Goal: Find specific page/section: Find specific page/section

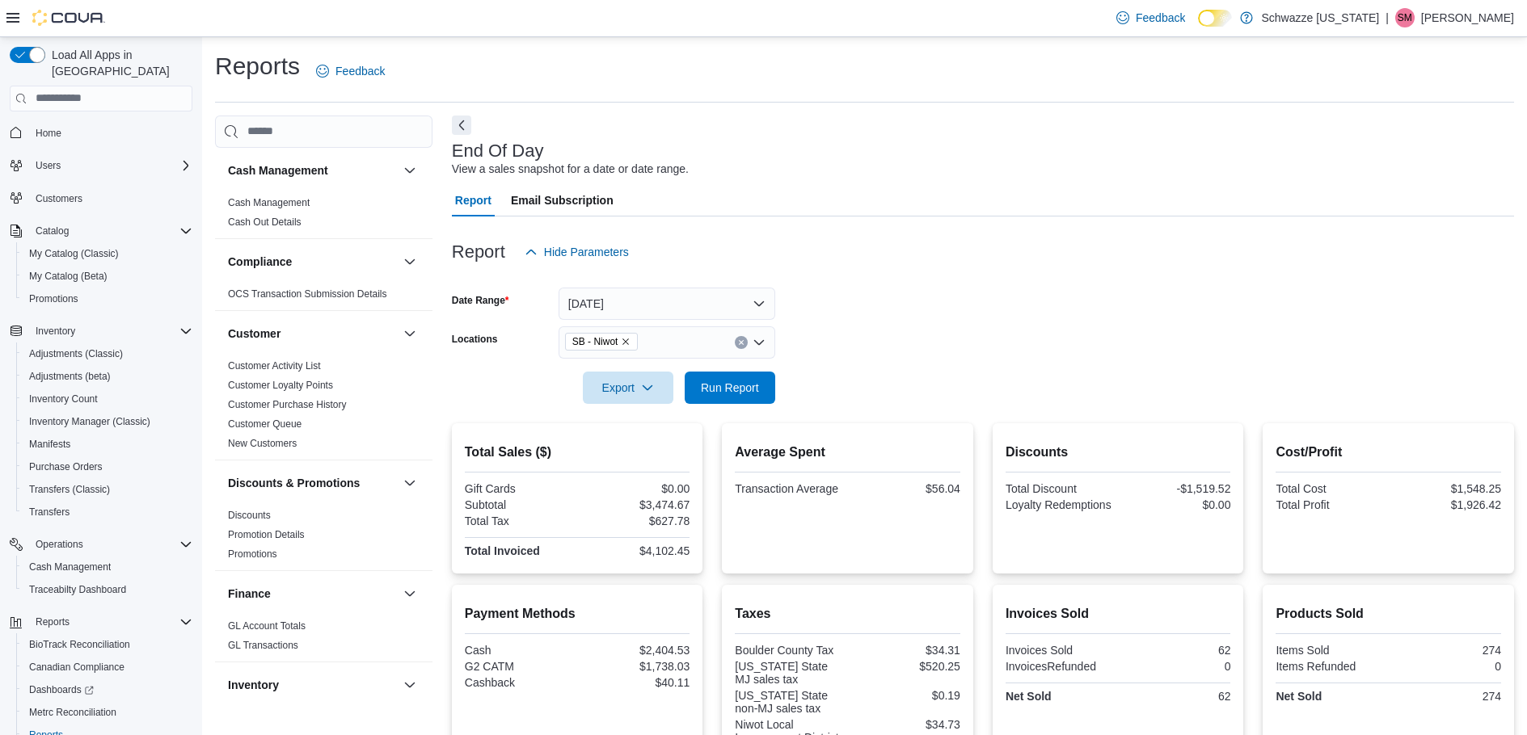
scroll to position [162, 0]
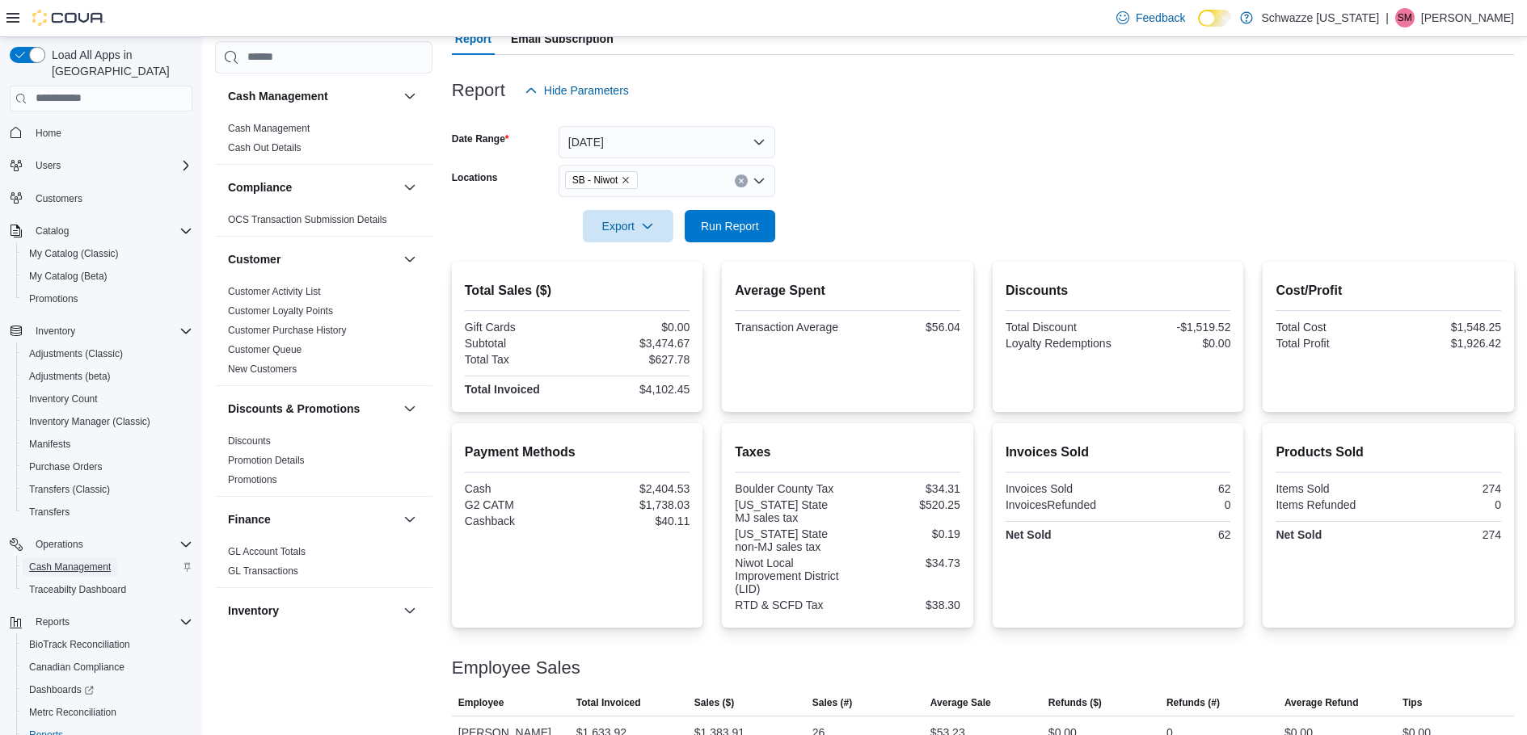
click at [112, 558] on link "Cash Management" at bounding box center [70, 567] width 95 height 19
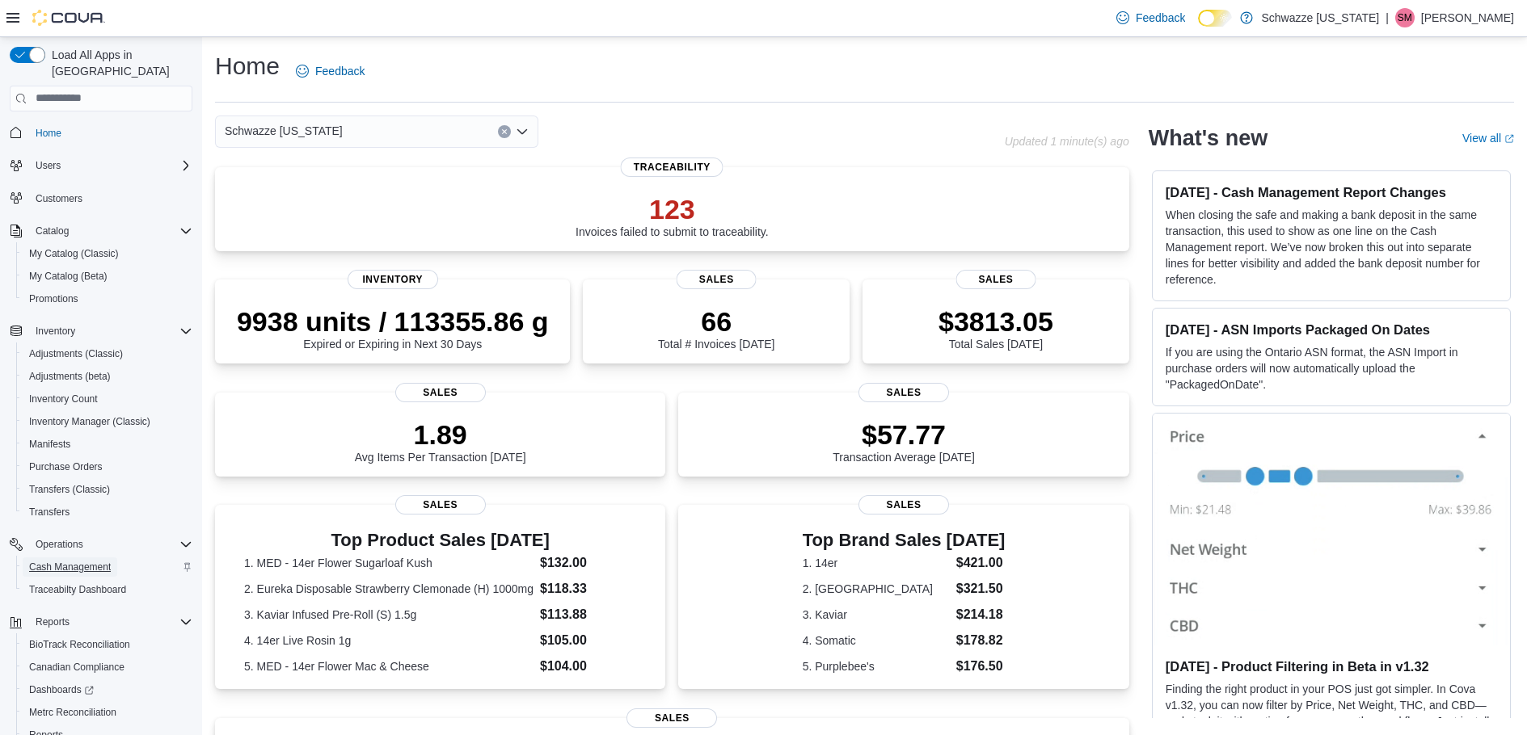
click at [87, 558] on span "Cash Management" at bounding box center [70, 567] width 82 height 19
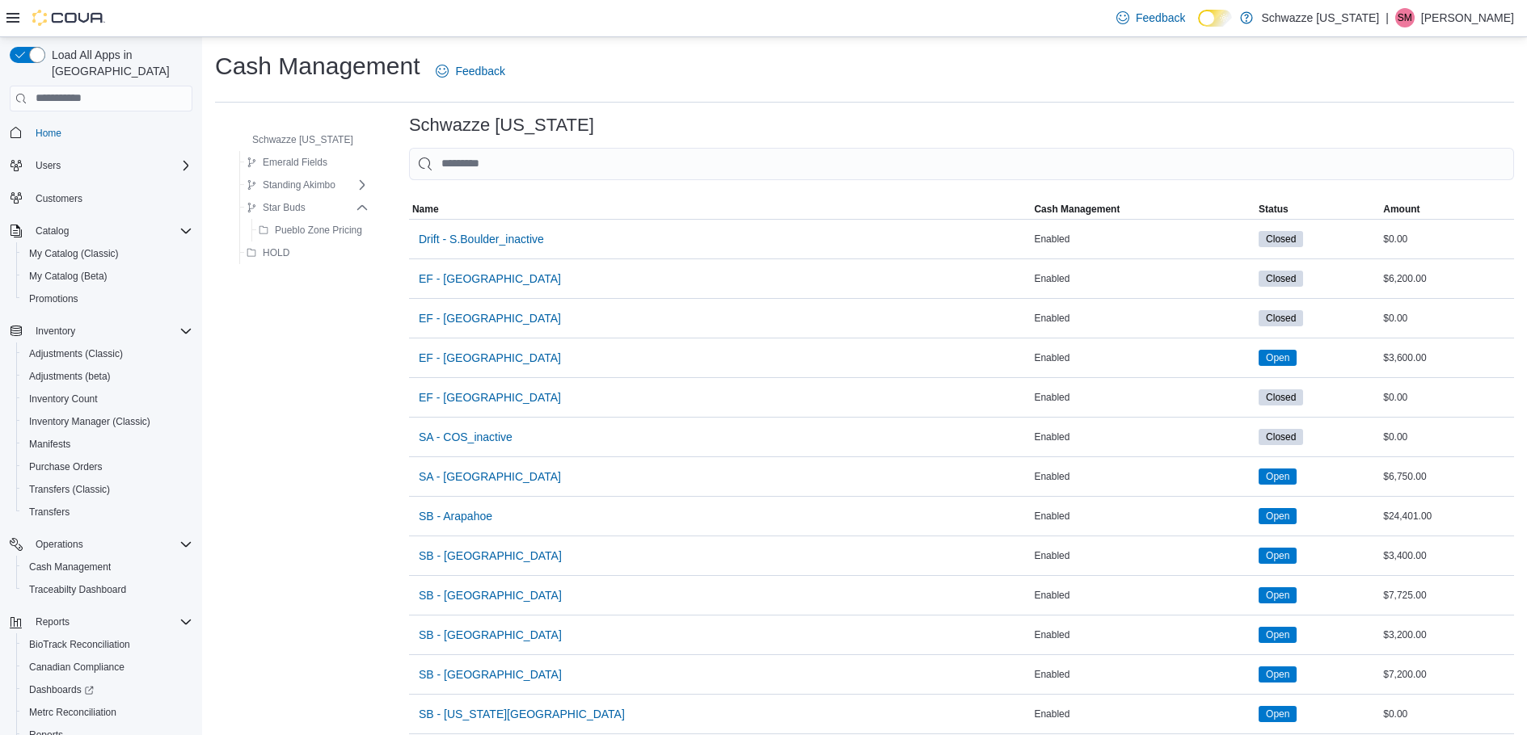
click at [1502, 8] on p "Scott Murray" at bounding box center [1467, 17] width 93 height 19
click at [1477, 149] on button "Sign Out" at bounding box center [1433, 158] width 149 height 26
